Goal: Task Accomplishment & Management: Use online tool/utility

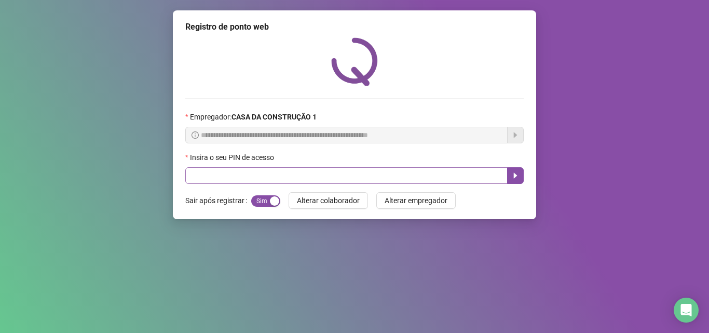
click at [325, 177] on input "text" at bounding box center [346, 175] width 322 height 17
type input "****"
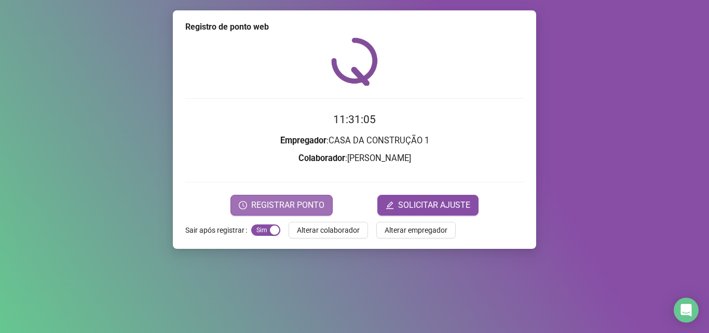
click at [274, 195] on button "REGISTRAR PONTO" at bounding box center [281, 205] width 102 height 21
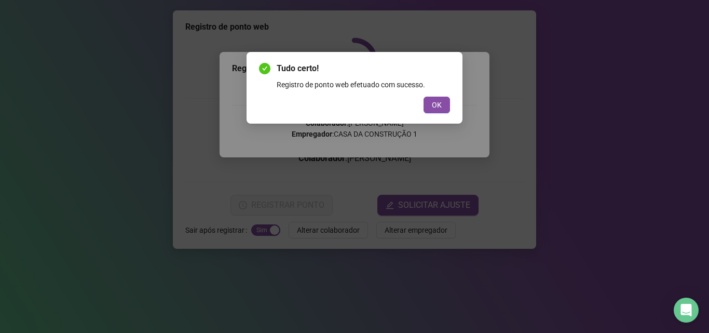
drag, startPoint x: 440, startPoint y: 105, endPoint x: 433, endPoint y: 104, distance: 7.3
click at [436, 106] on span "OK" at bounding box center [437, 104] width 10 height 11
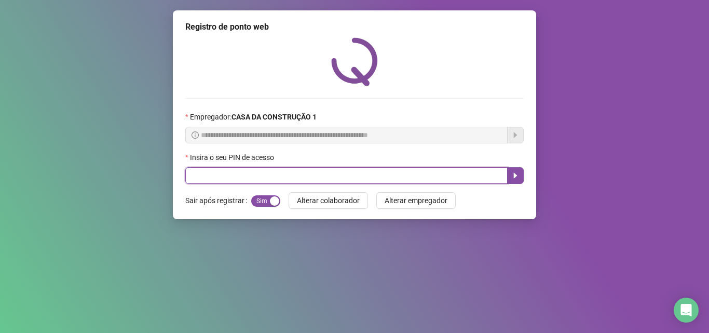
click at [229, 175] on input "text" at bounding box center [346, 175] width 322 height 17
type input "****"
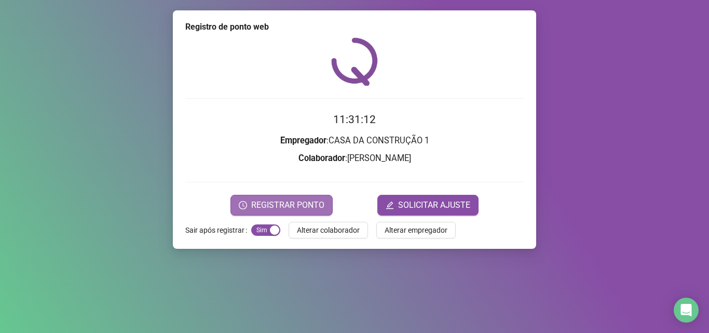
click at [266, 209] on span "REGISTRAR PONTO" at bounding box center [287, 205] width 73 height 12
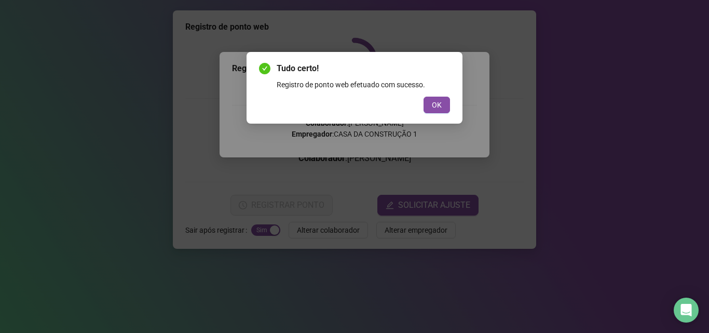
click at [437, 115] on div "Tudo certo! Registro de ponto web efetuado com sucesso. OK" at bounding box center [354, 88] width 216 height 72
click at [435, 108] on span "OK" at bounding box center [437, 104] width 10 height 11
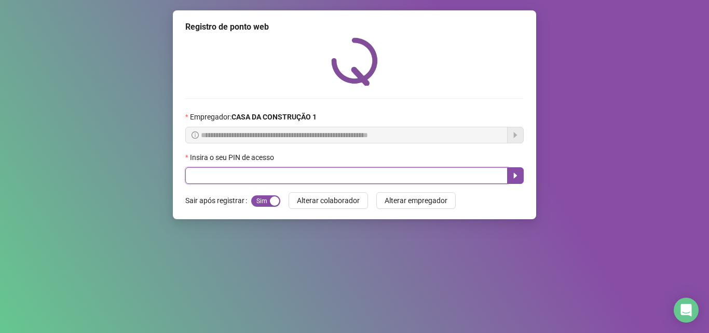
click at [237, 181] on input "text" at bounding box center [346, 175] width 322 height 17
type input "****"
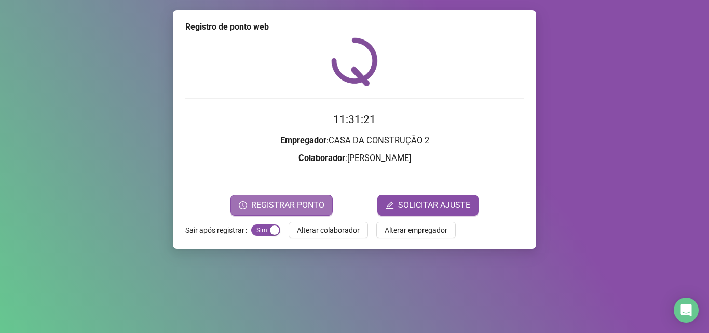
click at [277, 207] on span "REGISTRAR PONTO" at bounding box center [287, 205] width 73 height 12
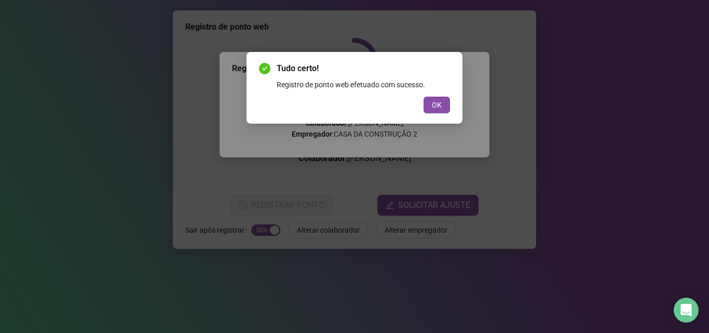
click at [443, 94] on div "Tudo certo! Registro de ponto web efetuado com sucesso. OK" at bounding box center [354, 87] width 191 height 51
click at [439, 102] on button "OK" at bounding box center [436, 105] width 26 height 17
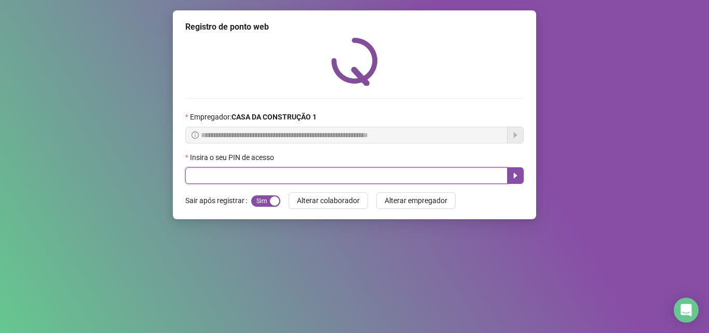
click at [249, 173] on input "text" at bounding box center [346, 175] width 322 height 17
type input "****"
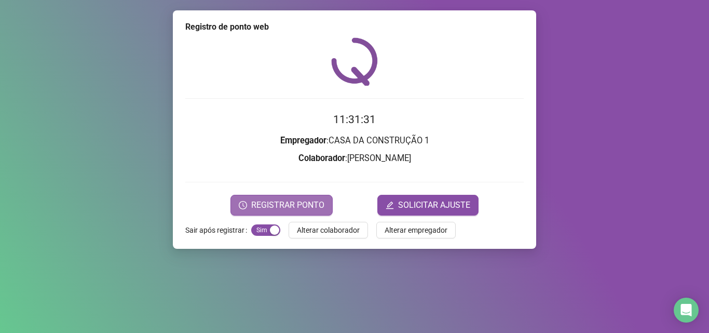
click at [269, 203] on span "REGISTRAR PONTO" at bounding box center [287, 205] width 73 height 12
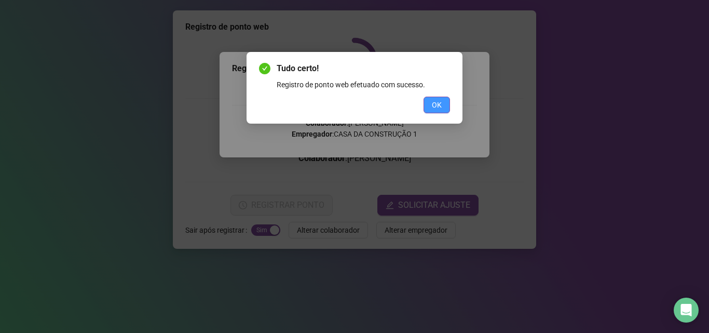
click at [433, 104] on span "OK" at bounding box center [437, 104] width 10 height 11
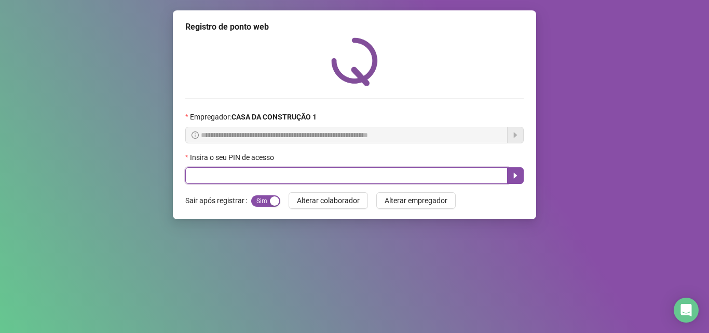
click at [295, 181] on input "text" at bounding box center [346, 175] width 322 height 17
type input "****"
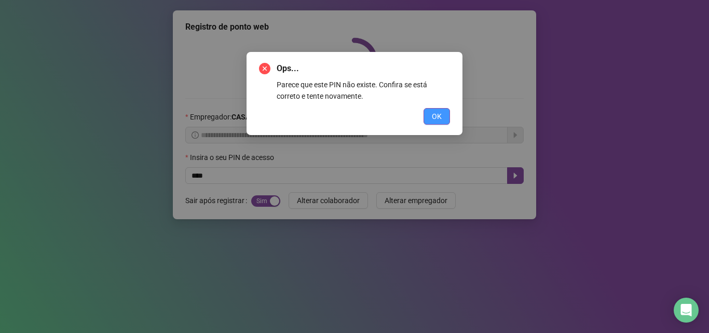
click at [435, 121] on span "OK" at bounding box center [437, 116] width 10 height 11
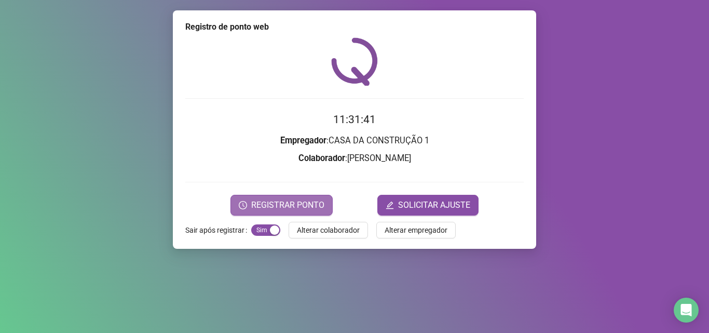
drag, startPoint x: 309, startPoint y: 190, endPoint x: 301, endPoint y: 196, distance: 10.1
click at [305, 196] on form "11:31:41 Empregador : CASA DA CONSTRUÇÃO 1 Colaborador : [PERSON_NAME] DE [PERS…" at bounding box center [354, 163] width 338 height 104
drag, startPoint x: 297, startPoint y: 197, endPoint x: 292, endPoint y: 199, distance: 5.9
click at [292, 199] on button "REGISTRAR PONTO" at bounding box center [281, 205] width 102 height 21
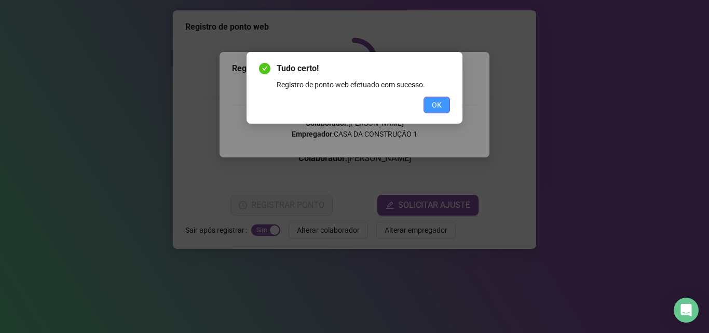
drag, startPoint x: 447, startPoint y: 106, endPoint x: 436, endPoint y: 106, distance: 10.4
click at [436, 108] on button "OK" at bounding box center [436, 105] width 26 height 17
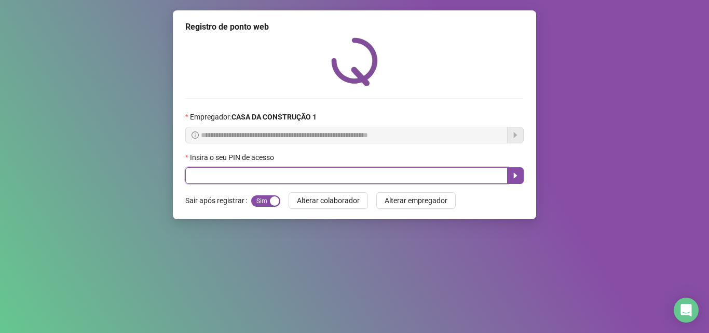
click at [323, 177] on input "text" at bounding box center [346, 175] width 322 height 17
click at [260, 174] on input "text" at bounding box center [346, 175] width 322 height 17
type input "****"
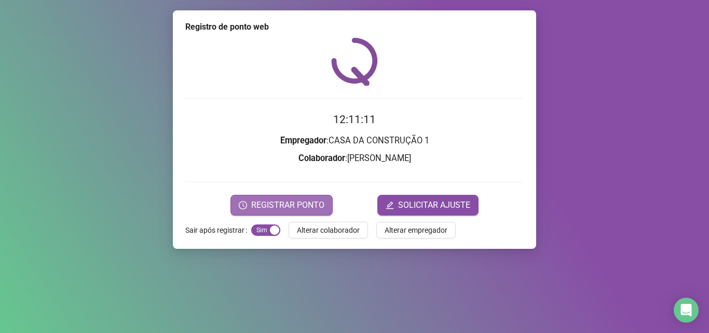
click at [289, 202] on span "REGISTRAR PONTO" at bounding box center [287, 205] width 73 height 12
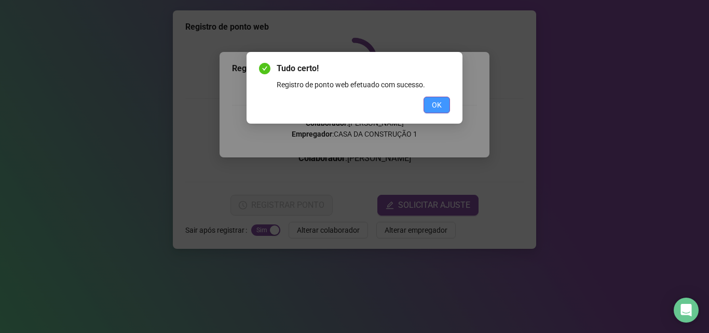
click at [430, 106] on button "OK" at bounding box center [436, 105] width 26 height 17
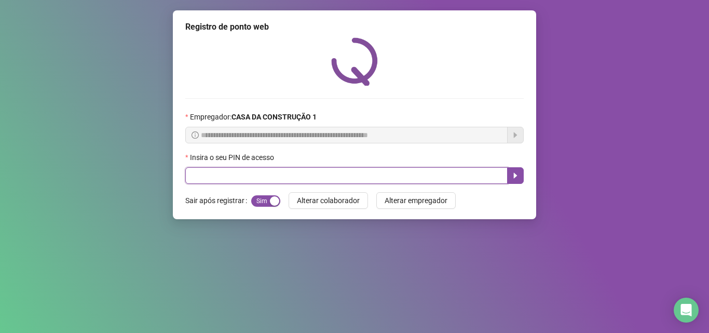
drag, startPoint x: 293, startPoint y: 179, endPoint x: 282, endPoint y: 179, distance: 10.4
click at [291, 179] on input "text" at bounding box center [346, 175] width 322 height 17
type input "****"
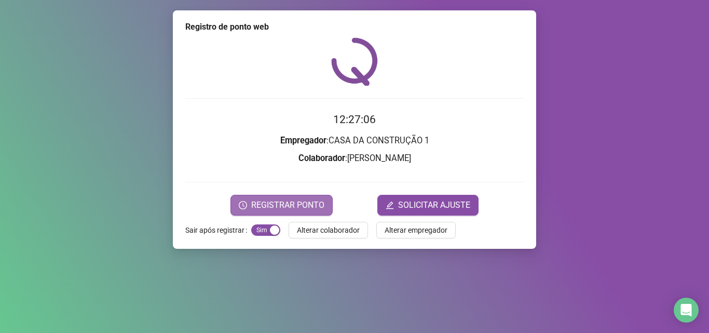
click at [292, 202] on span "REGISTRAR PONTO" at bounding box center [287, 205] width 73 height 12
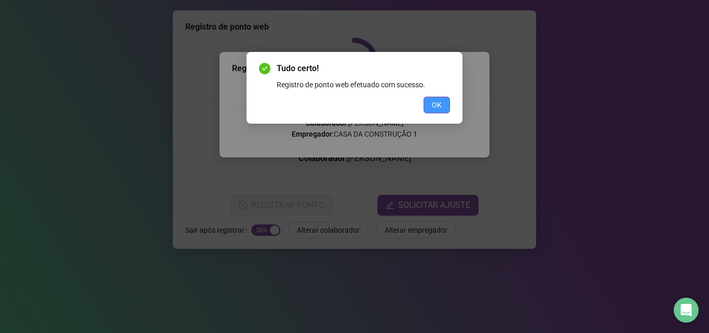
drag, startPoint x: 435, startPoint y: 95, endPoint x: 432, endPoint y: 102, distance: 7.2
click at [432, 102] on div "Tudo certo! Registro de ponto web efetuado com sucesso. OK" at bounding box center [354, 87] width 191 height 51
click at [420, 101] on div "OK" at bounding box center [354, 105] width 191 height 17
click at [436, 106] on span "OK" at bounding box center [437, 104] width 10 height 11
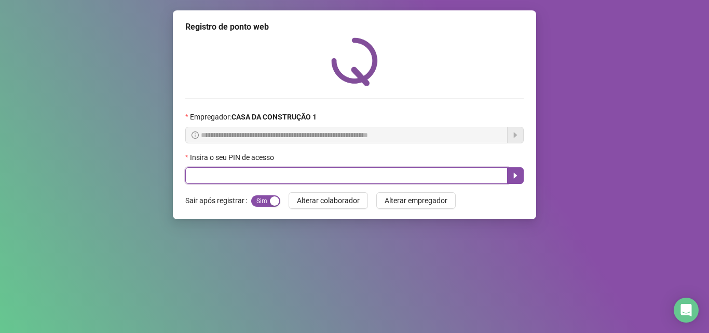
click at [315, 173] on input "text" at bounding box center [346, 175] width 322 height 17
type input "****"
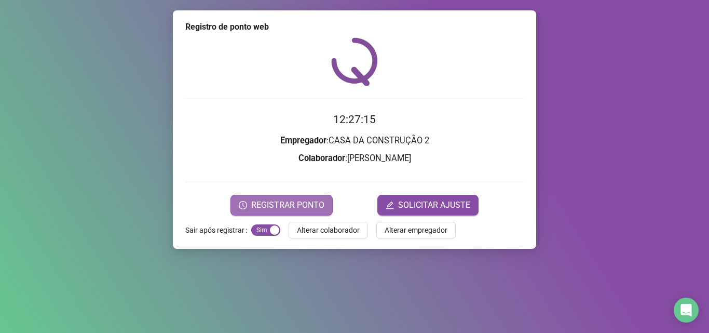
click at [301, 202] on span "REGISTRAR PONTO" at bounding box center [287, 205] width 73 height 12
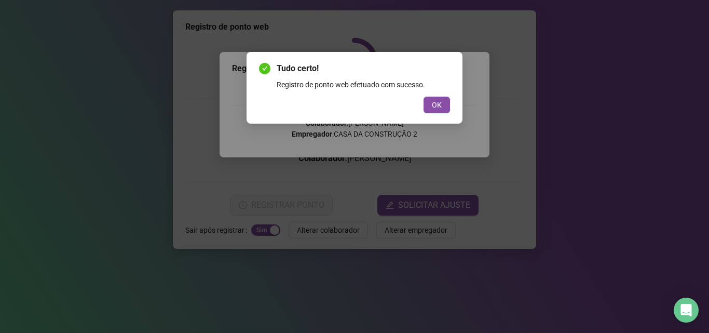
click at [444, 113] on div "Tudo certo! Registro de ponto web efetuado com sucesso. OK" at bounding box center [354, 88] width 216 height 72
click at [444, 107] on button "OK" at bounding box center [436, 105] width 26 height 17
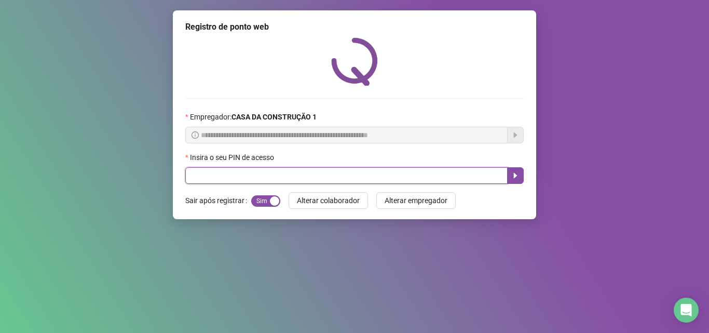
click at [250, 177] on input "text" at bounding box center [346, 175] width 322 height 17
type input "****"
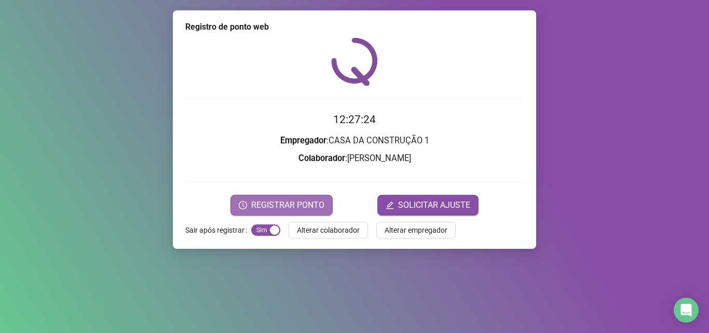
click at [278, 212] on button "REGISTRAR PONTO" at bounding box center [281, 205] width 102 height 21
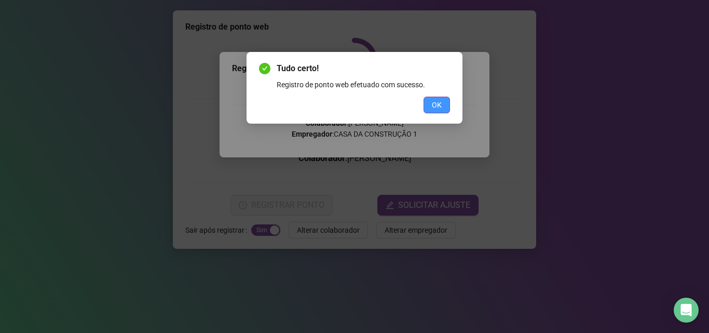
click at [439, 105] on span "OK" at bounding box center [437, 104] width 10 height 11
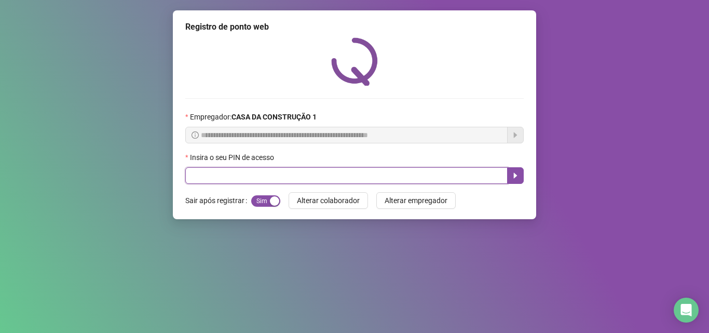
click at [293, 170] on input "text" at bounding box center [346, 175] width 322 height 17
type input "****"
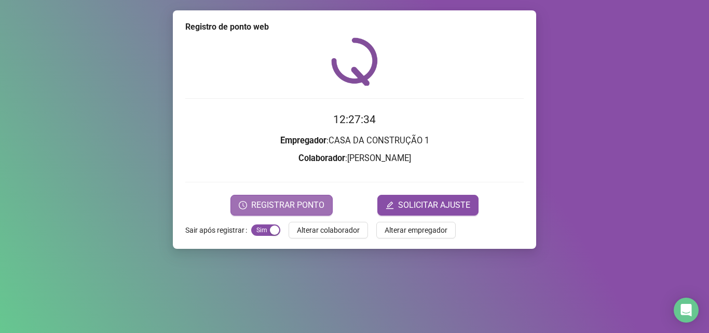
click at [307, 205] on span "REGISTRAR PONTO" at bounding box center [287, 205] width 73 height 12
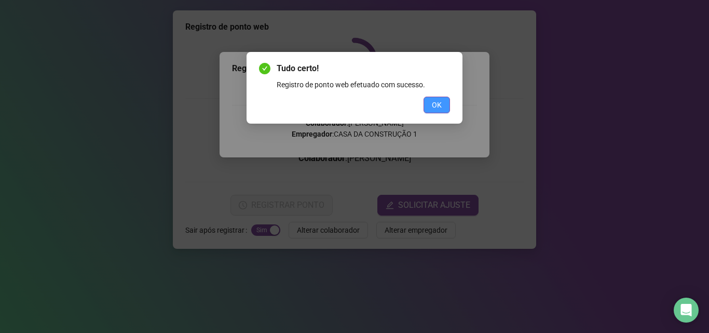
click at [432, 103] on span "OK" at bounding box center [437, 104] width 10 height 11
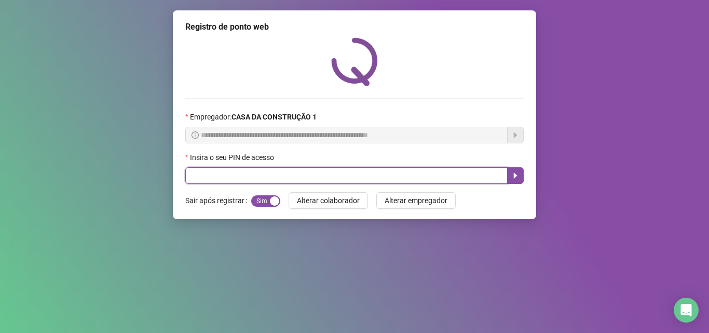
click at [290, 179] on input "text" at bounding box center [346, 175] width 322 height 17
type input "****"
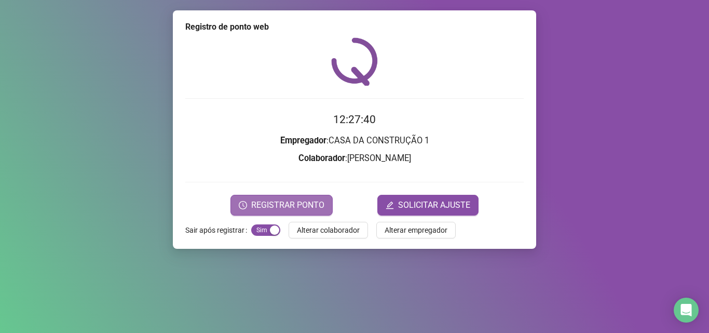
click at [305, 206] on span "REGISTRAR PONTO" at bounding box center [287, 205] width 73 height 12
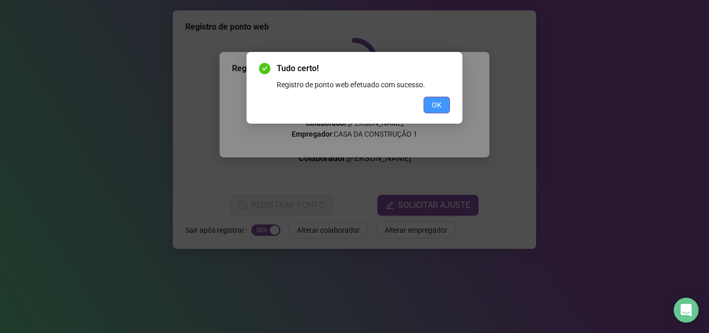
click at [432, 106] on span "OK" at bounding box center [437, 104] width 10 height 11
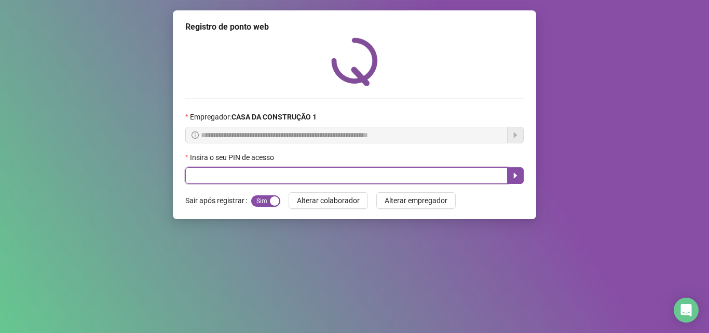
click at [319, 169] on input "text" at bounding box center [346, 175] width 322 height 17
type input "****"
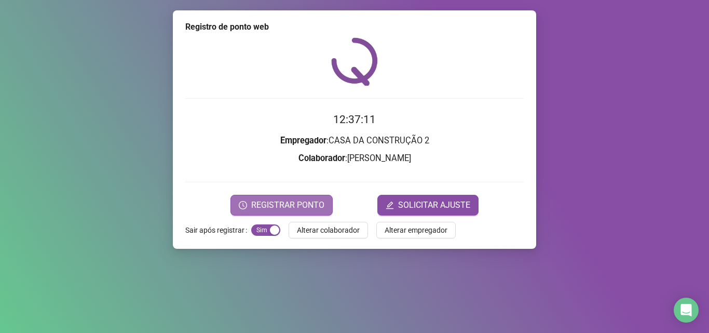
click at [287, 199] on span "REGISTRAR PONTO" at bounding box center [287, 205] width 73 height 12
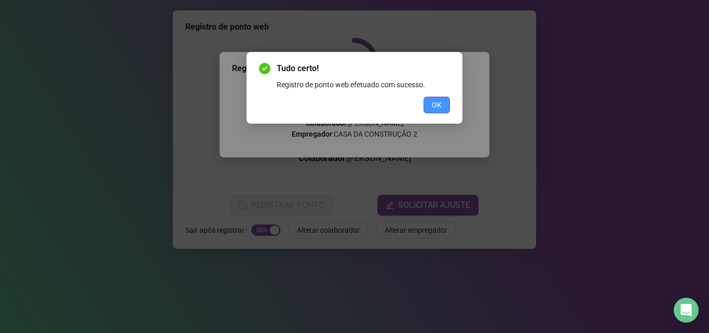
click at [431, 104] on button "OK" at bounding box center [436, 105] width 26 height 17
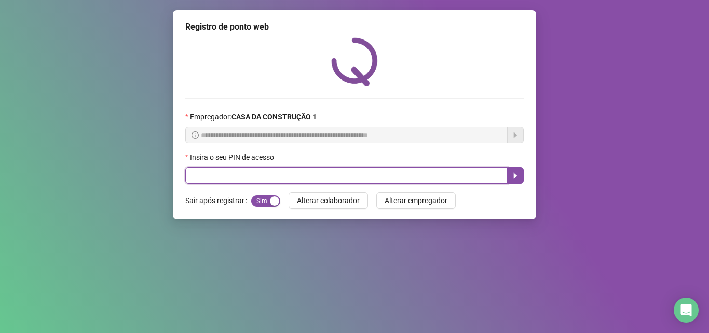
click at [284, 175] on input "text" at bounding box center [346, 175] width 322 height 17
type input "****"
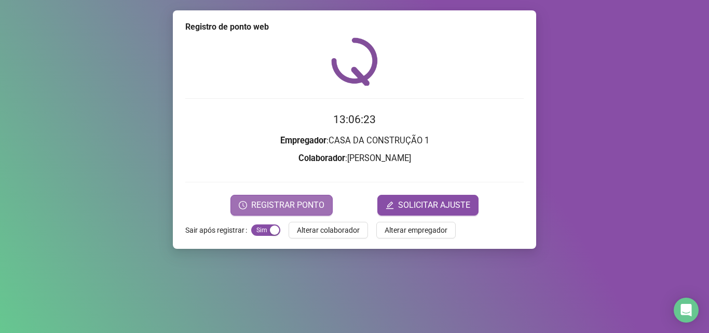
click at [306, 209] on span "REGISTRAR PONTO" at bounding box center [287, 205] width 73 height 12
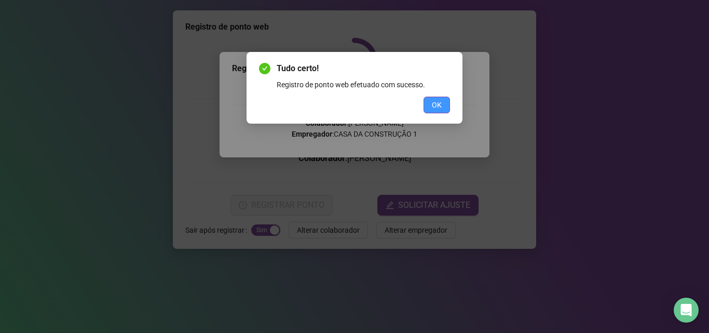
click at [435, 106] on span "OK" at bounding box center [437, 104] width 10 height 11
